Goal: Book appointment/travel/reservation

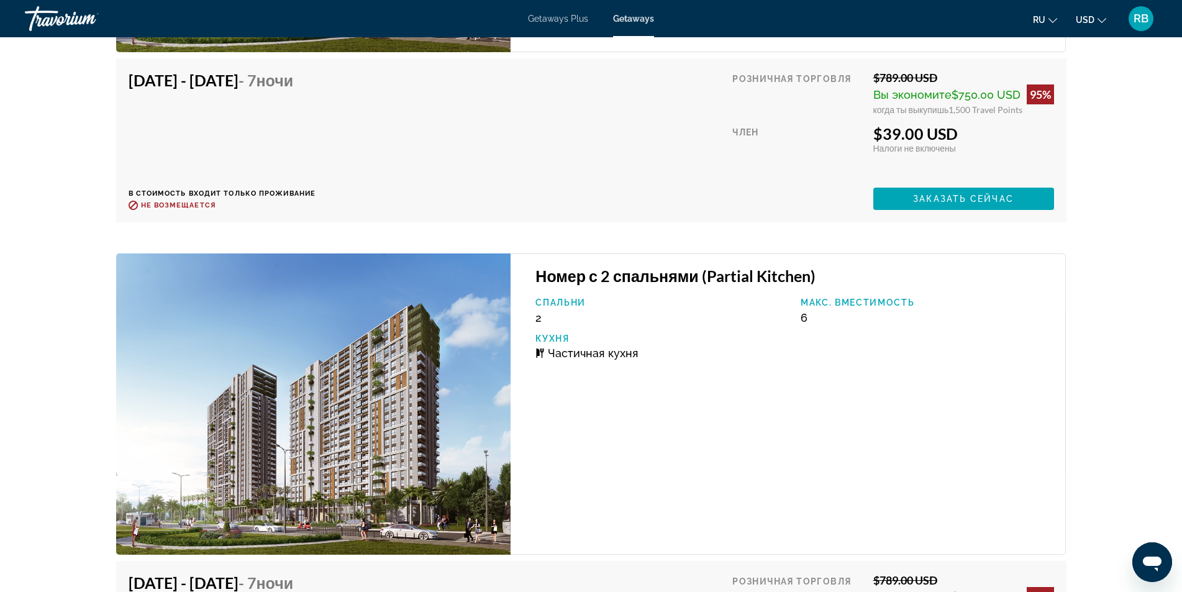
scroll to position [2112, 0]
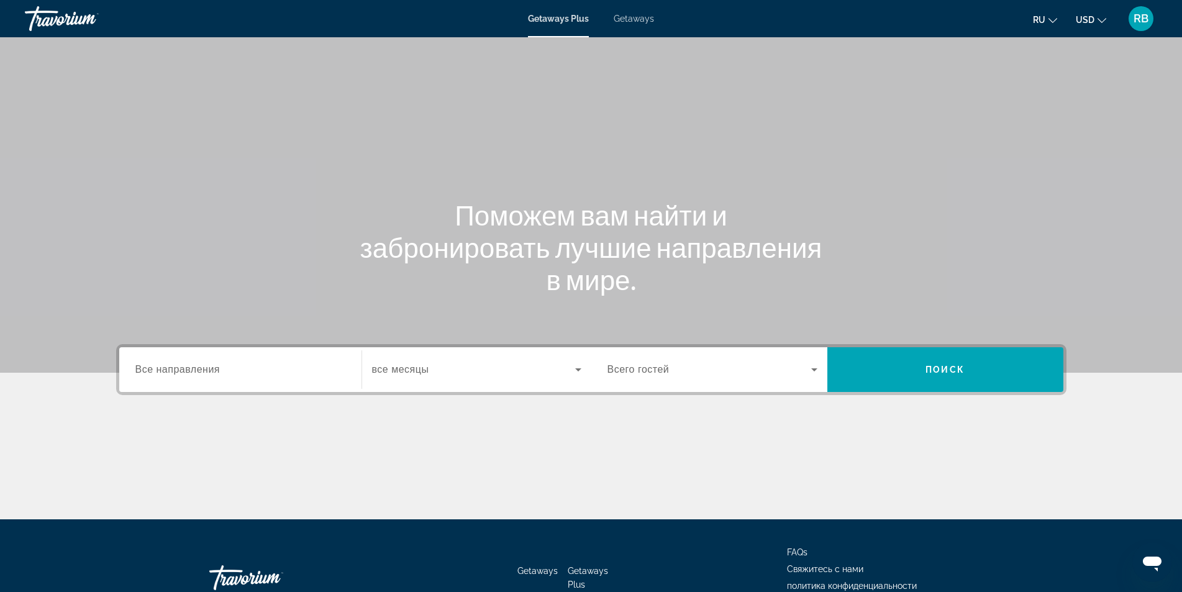
click at [640, 17] on span "Getaways" at bounding box center [634, 19] width 40 height 10
click at [185, 358] on div "Search widget" at bounding box center [240, 369] width 210 height 35
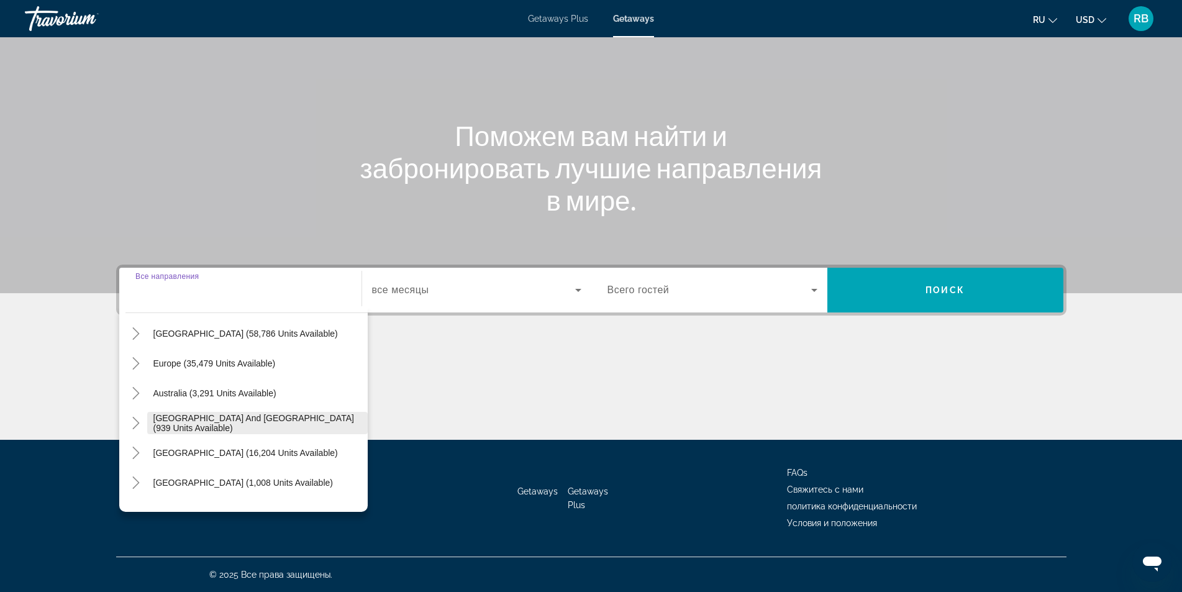
scroll to position [124, 0]
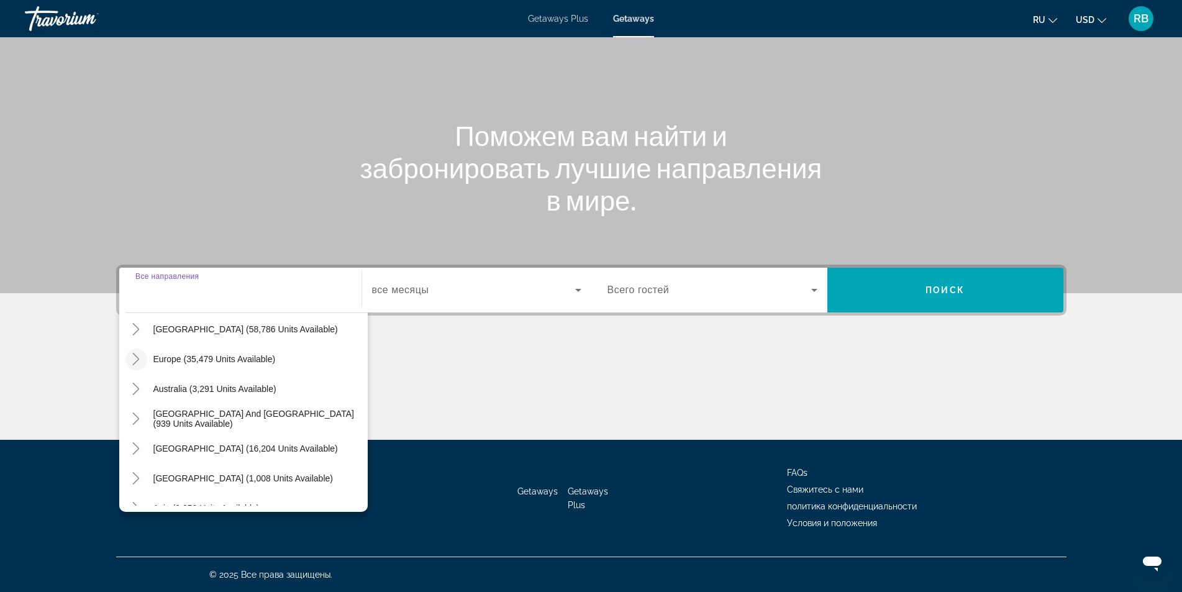
click at [139, 357] on icon "Toggle Europe (35,479 units available)" at bounding box center [136, 359] width 12 height 12
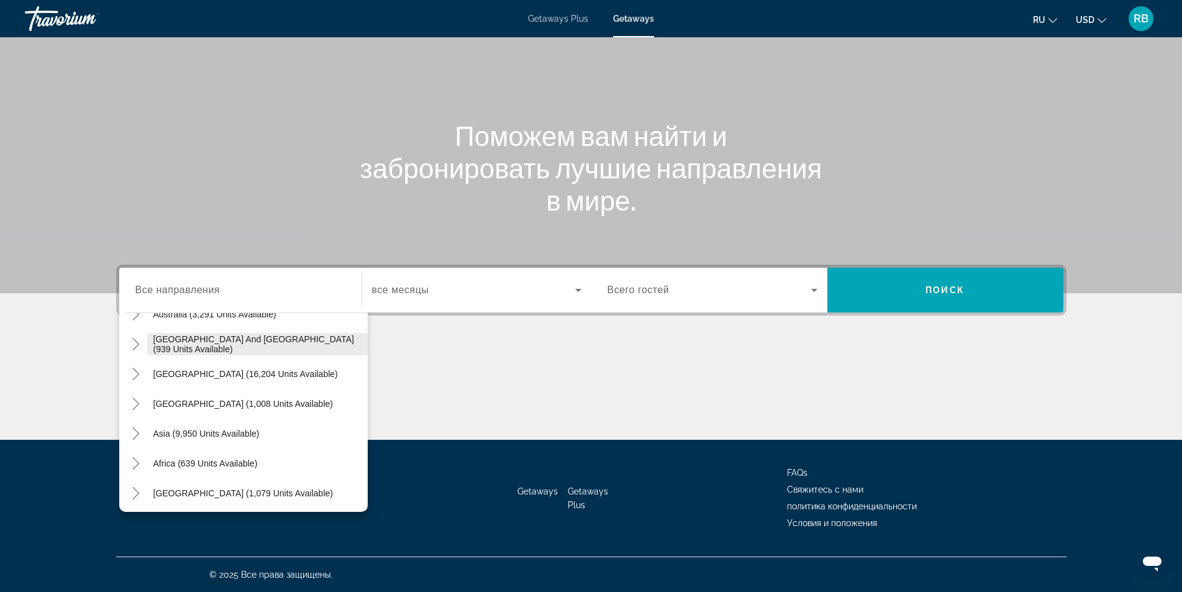
scroll to position [947, 0]
click at [140, 426] on icon "Toggle Asia (9,950 units available)" at bounding box center [136, 431] width 12 height 12
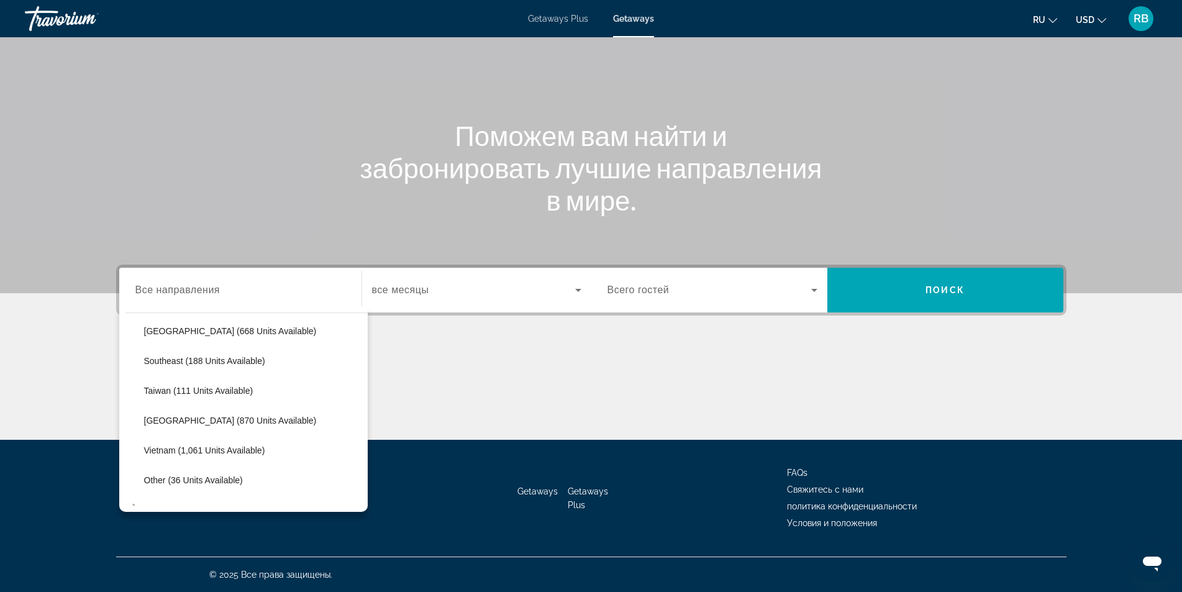
scroll to position [1361, 0]
